Goal: Check status: Check status

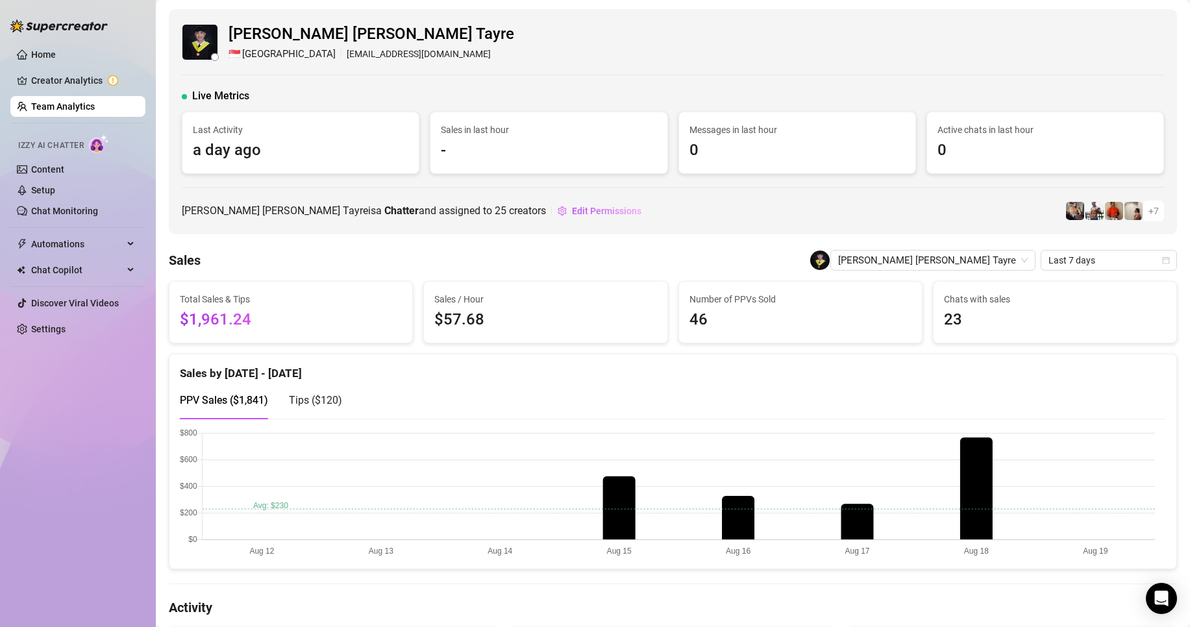
click at [72, 105] on link "Team Analytics" at bounding box center [63, 106] width 64 height 10
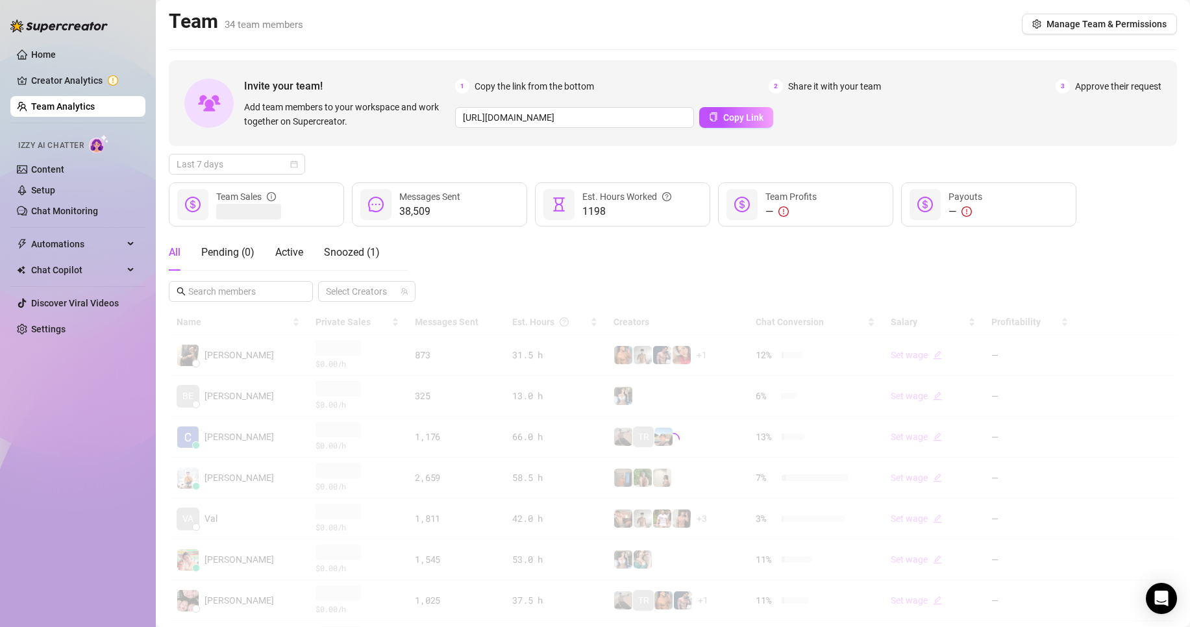
drag, startPoint x: 257, startPoint y: 169, endPoint x: 255, endPoint y: 181, distance: 12.0
click at [255, 173] on span "Last 7 days" at bounding box center [237, 164] width 121 height 19
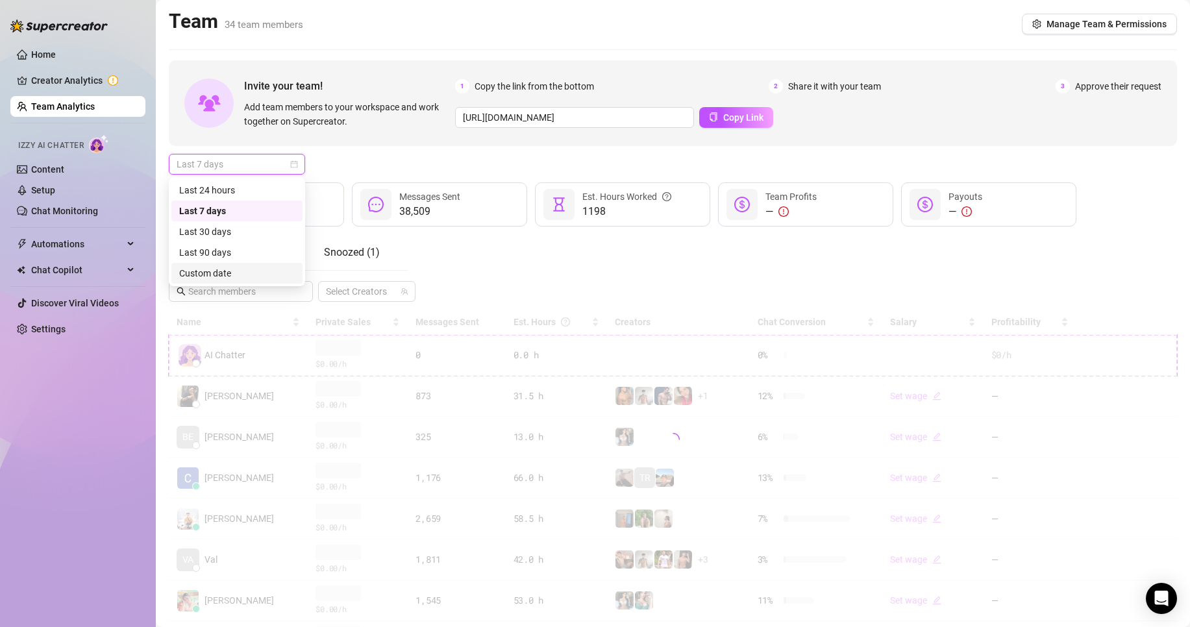
click at [213, 269] on div "Custom date" at bounding box center [237, 273] width 116 height 14
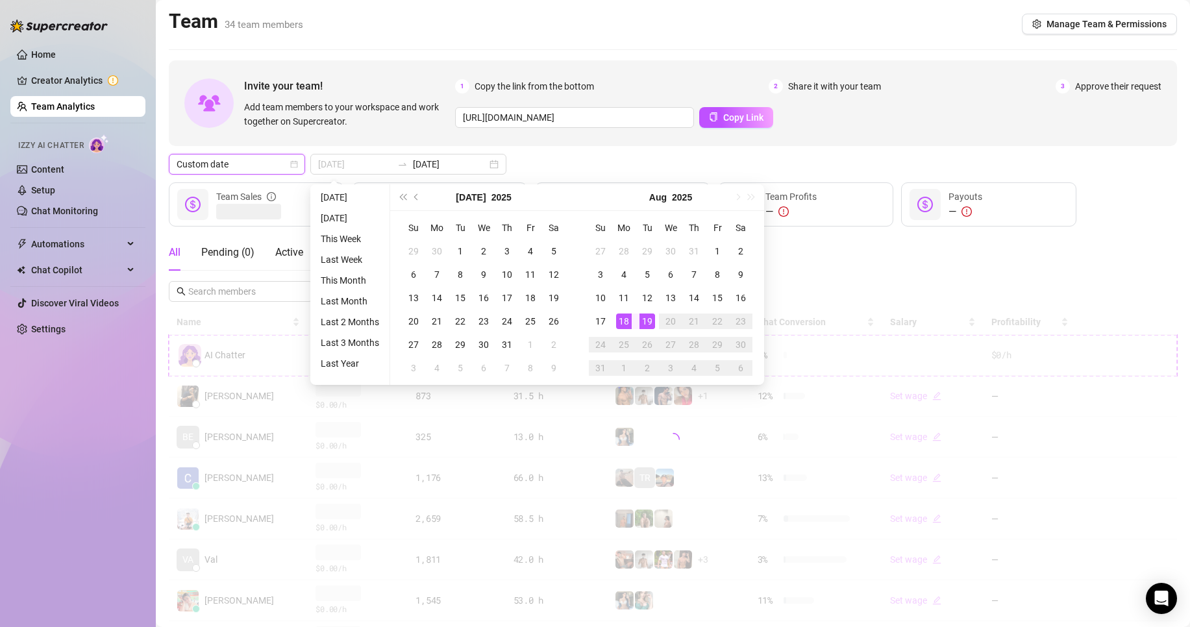
type input "[DATE]"
click at [651, 320] on div "19" at bounding box center [648, 322] width 16 height 16
click at [650, 320] on div "19" at bounding box center [648, 322] width 16 height 16
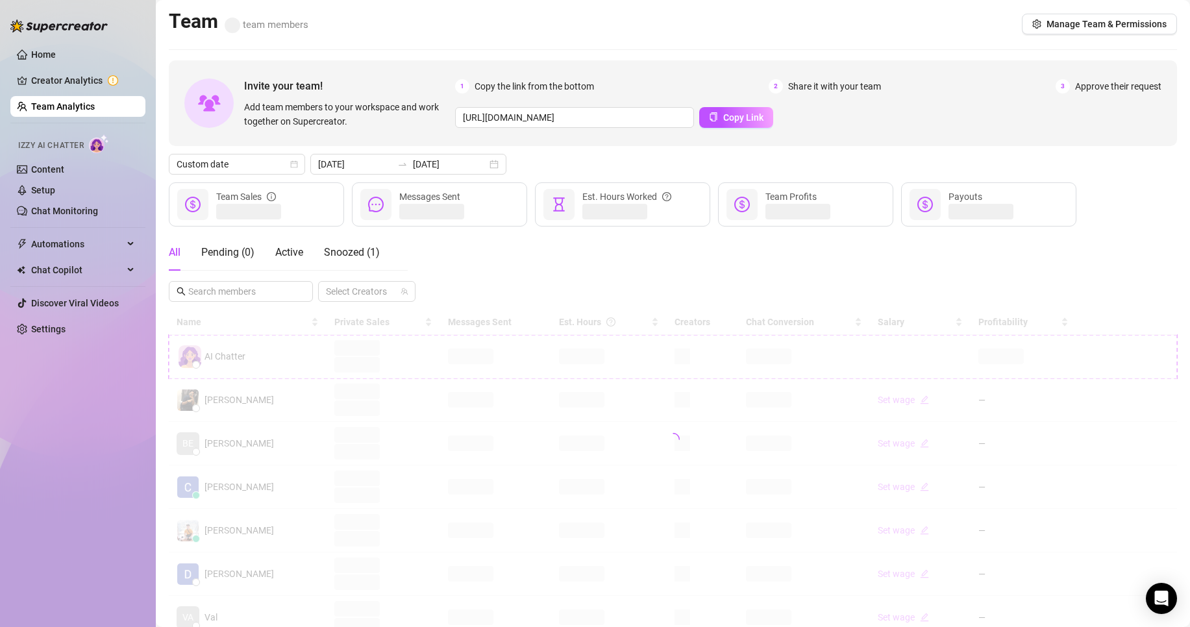
scroll to position [130, 0]
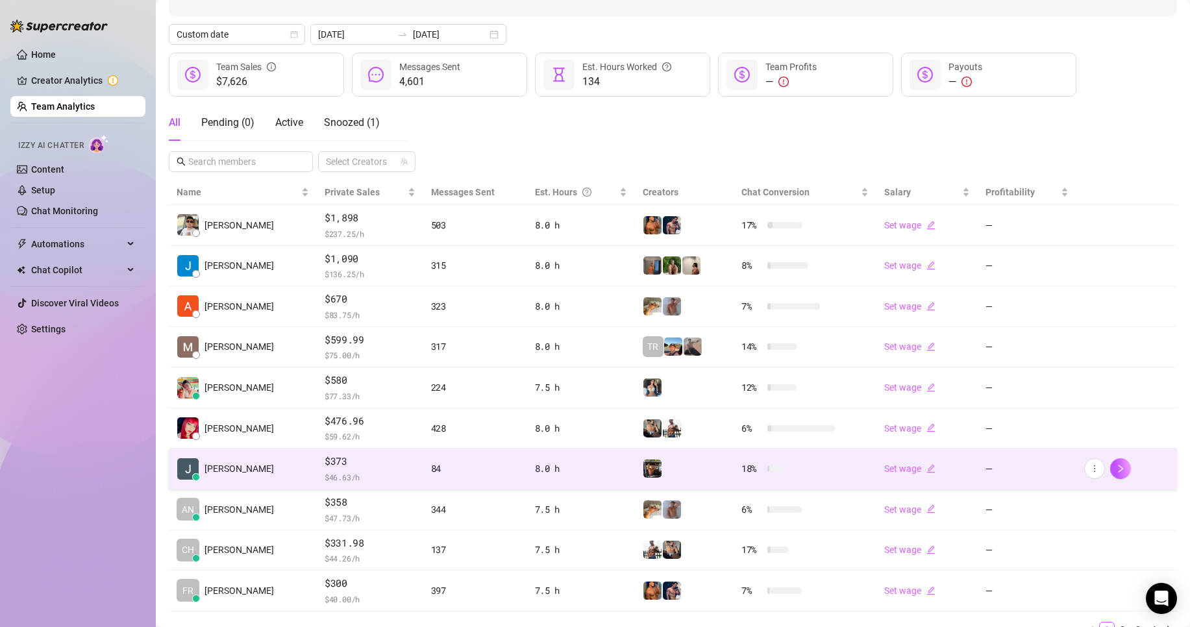
click at [353, 464] on span "$373" at bounding box center [370, 462] width 91 height 16
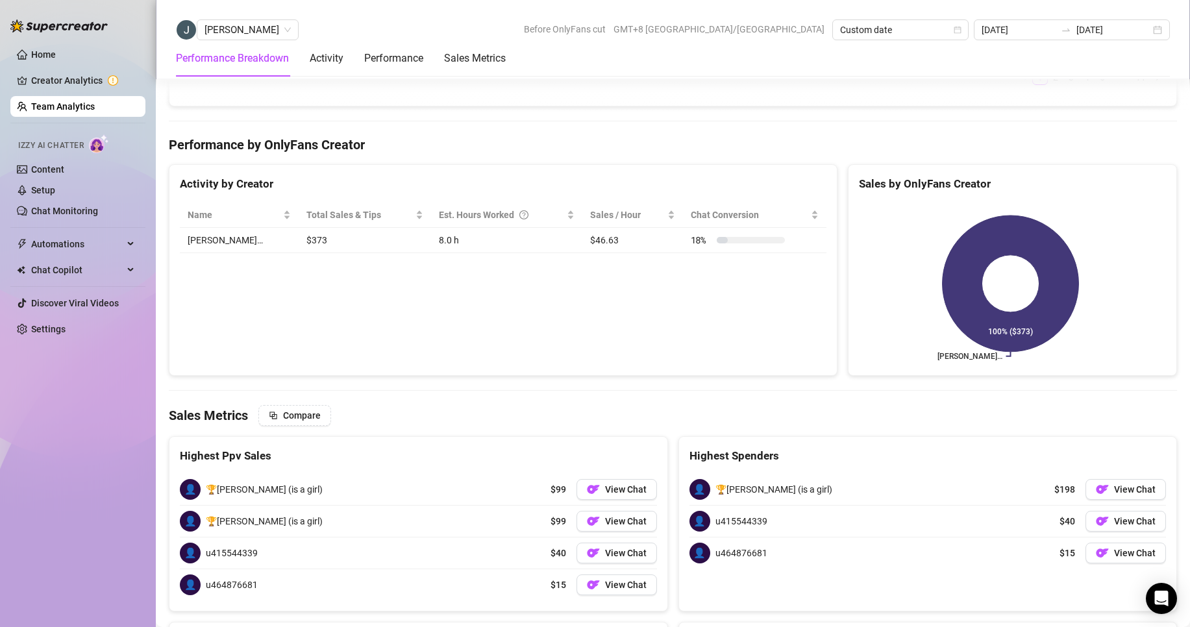
scroll to position [1608, 0]
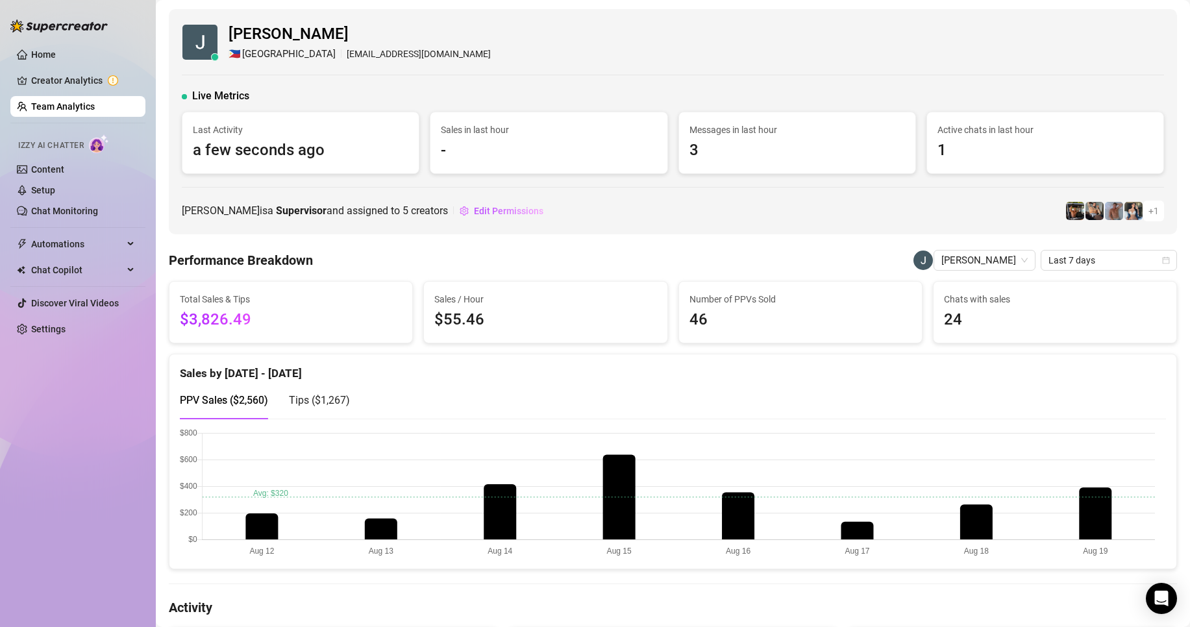
click at [49, 106] on link "Team Analytics" at bounding box center [63, 106] width 64 height 10
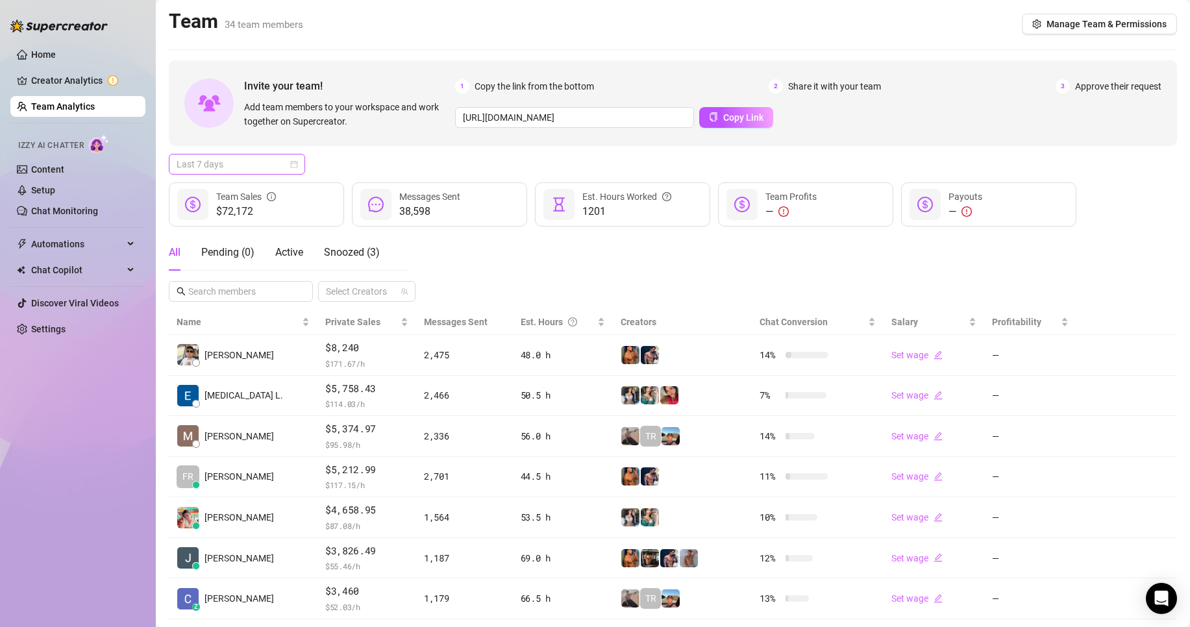
click at [247, 164] on span "Last 7 days" at bounding box center [237, 164] width 121 height 19
click at [210, 265] on div "Custom date" at bounding box center [236, 273] width 131 height 21
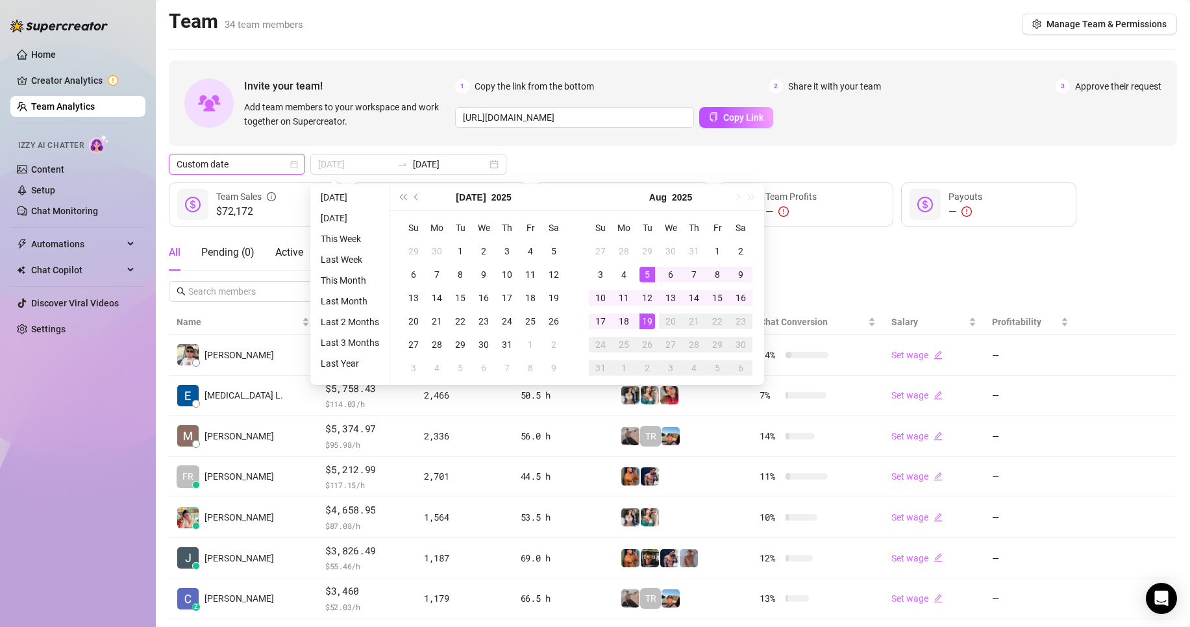
type input "[DATE]"
click at [642, 316] on div "19" at bounding box center [648, 322] width 16 height 16
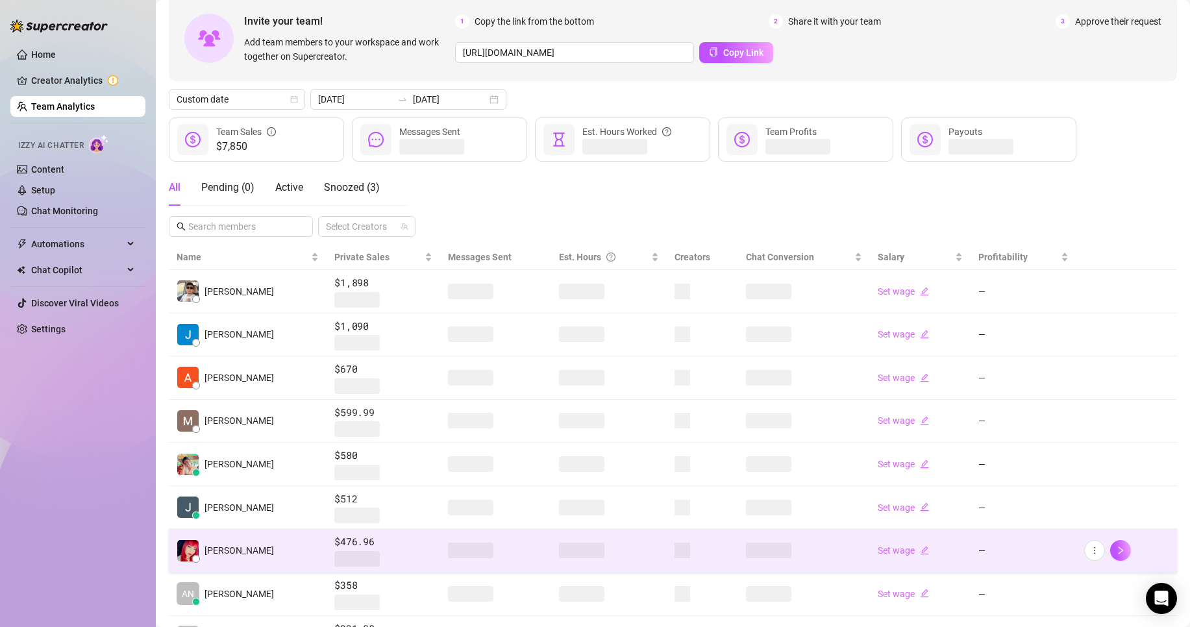
scroll to position [130, 0]
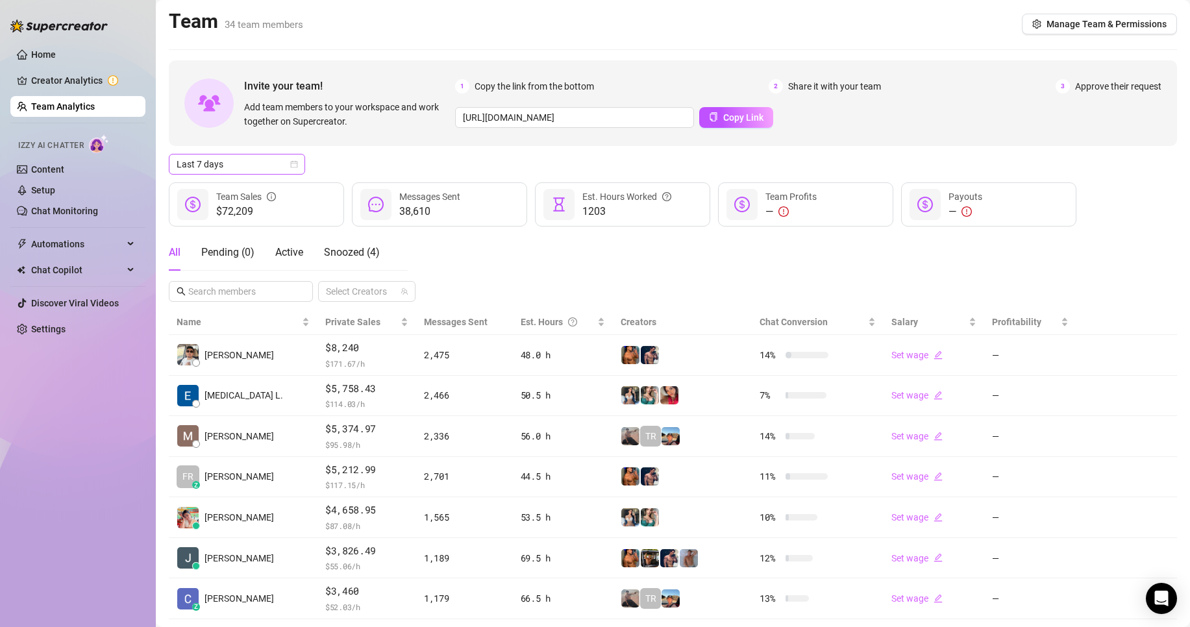
click at [229, 157] on span "Last 7 days" at bounding box center [237, 164] width 121 height 19
click at [205, 274] on div "Custom date" at bounding box center [237, 273] width 116 height 14
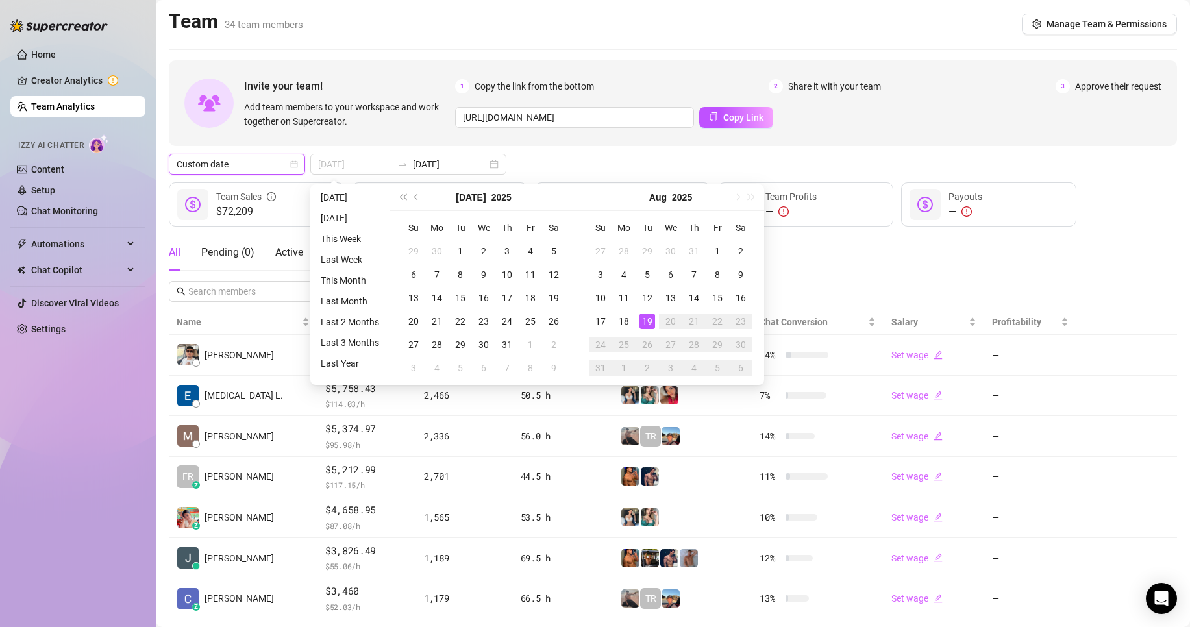
type input "[DATE]"
click at [644, 319] on div "19" at bounding box center [648, 322] width 16 height 16
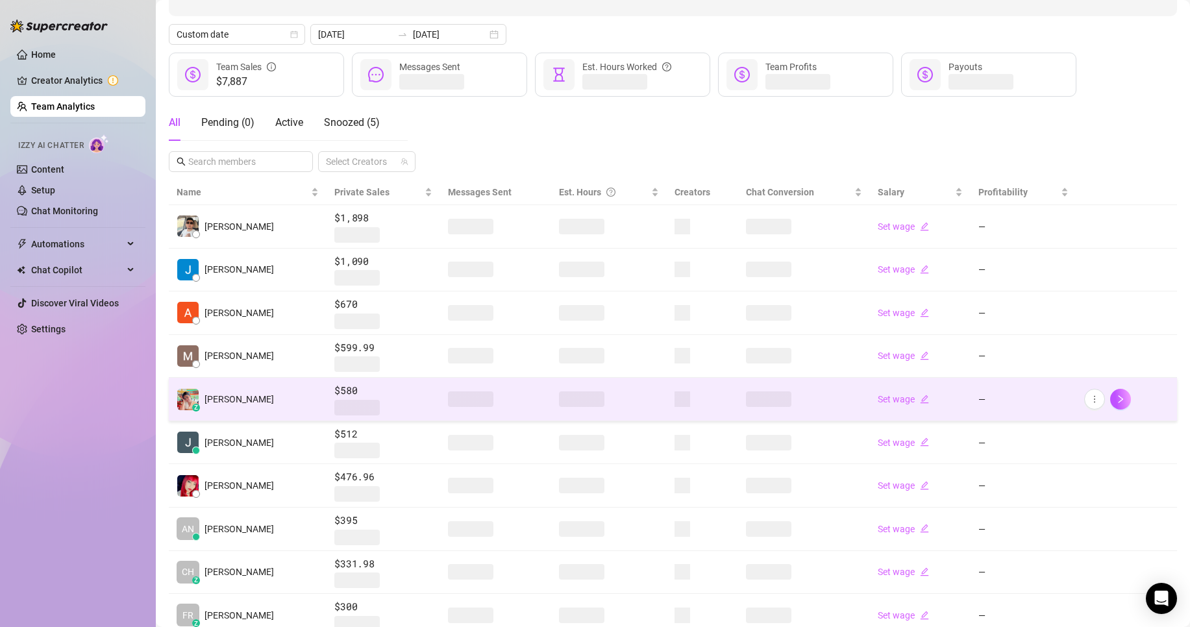
scroll to position [195, 0]
